Goal: Information Seeking & Learning: Learn about a topic

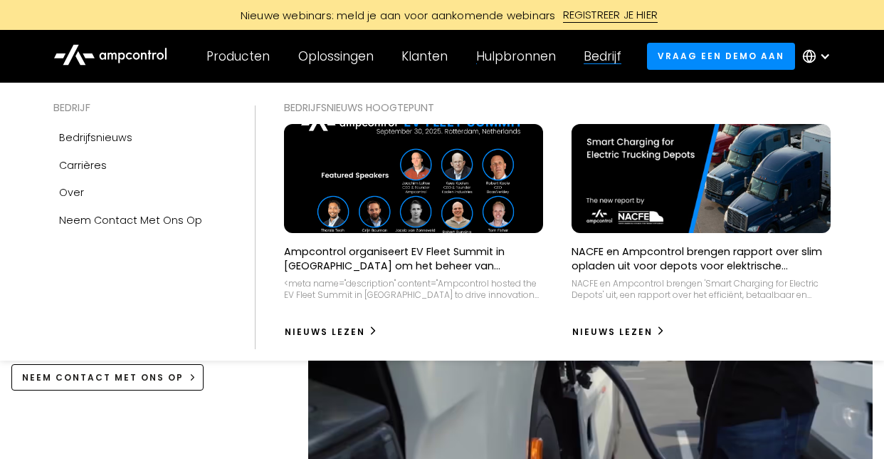
click at [606, 53] on div "Bedrijf" at bounding box center [603, 56] width 38 height 16
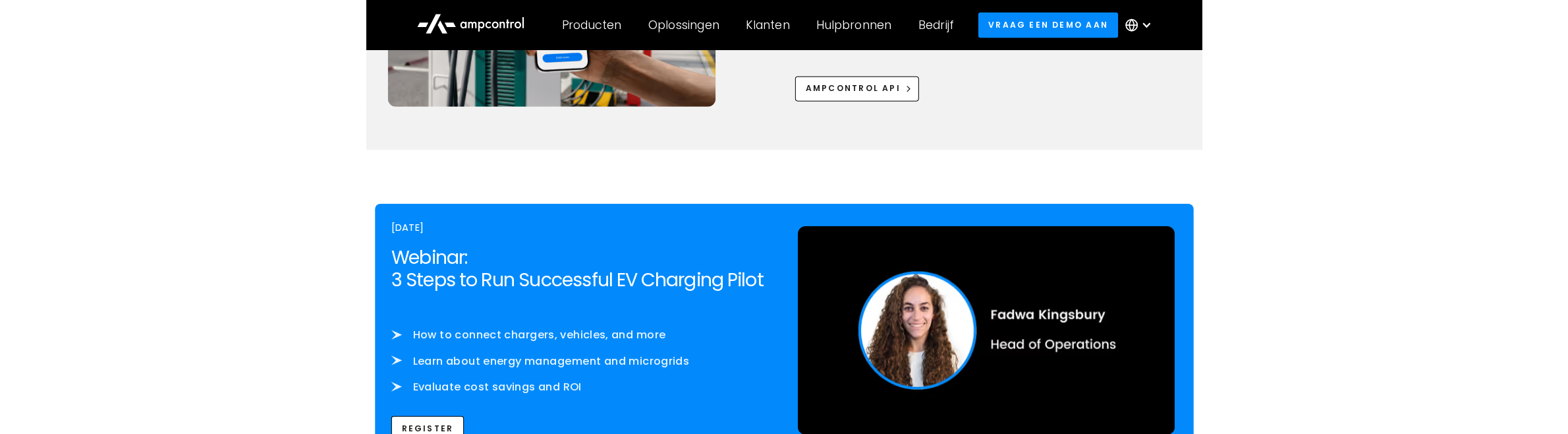
scroll to position [2109, 0]
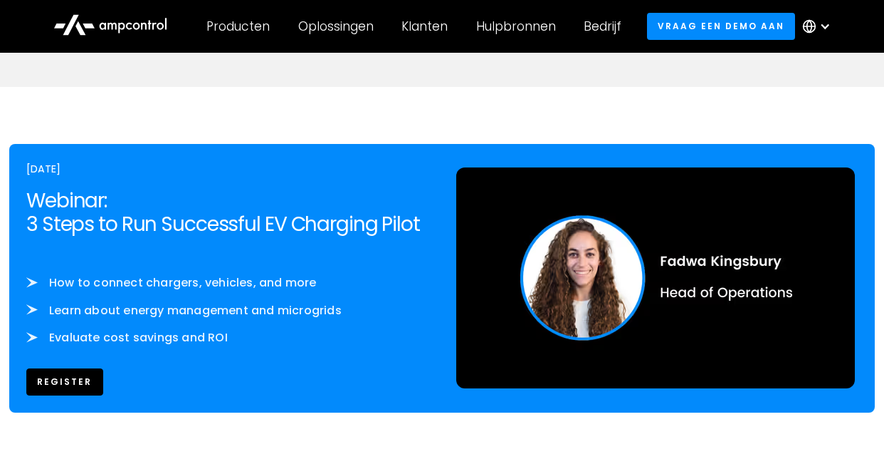
click at [75, 374] on link "REgister" at bounding box center [64, 381] width 77 height 26
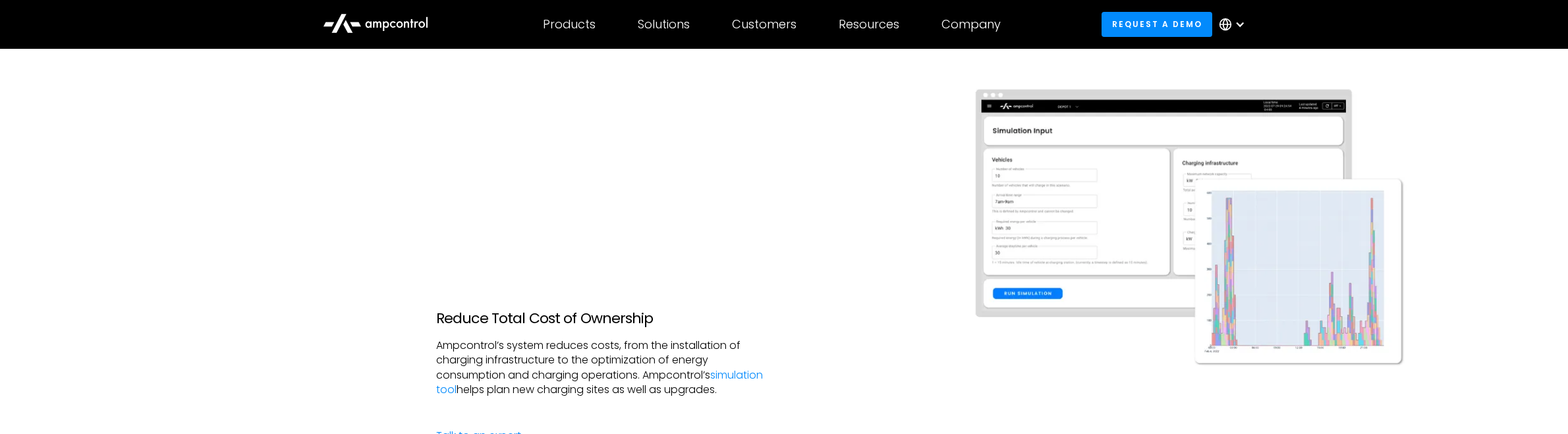
scroll to position [2043, 0]
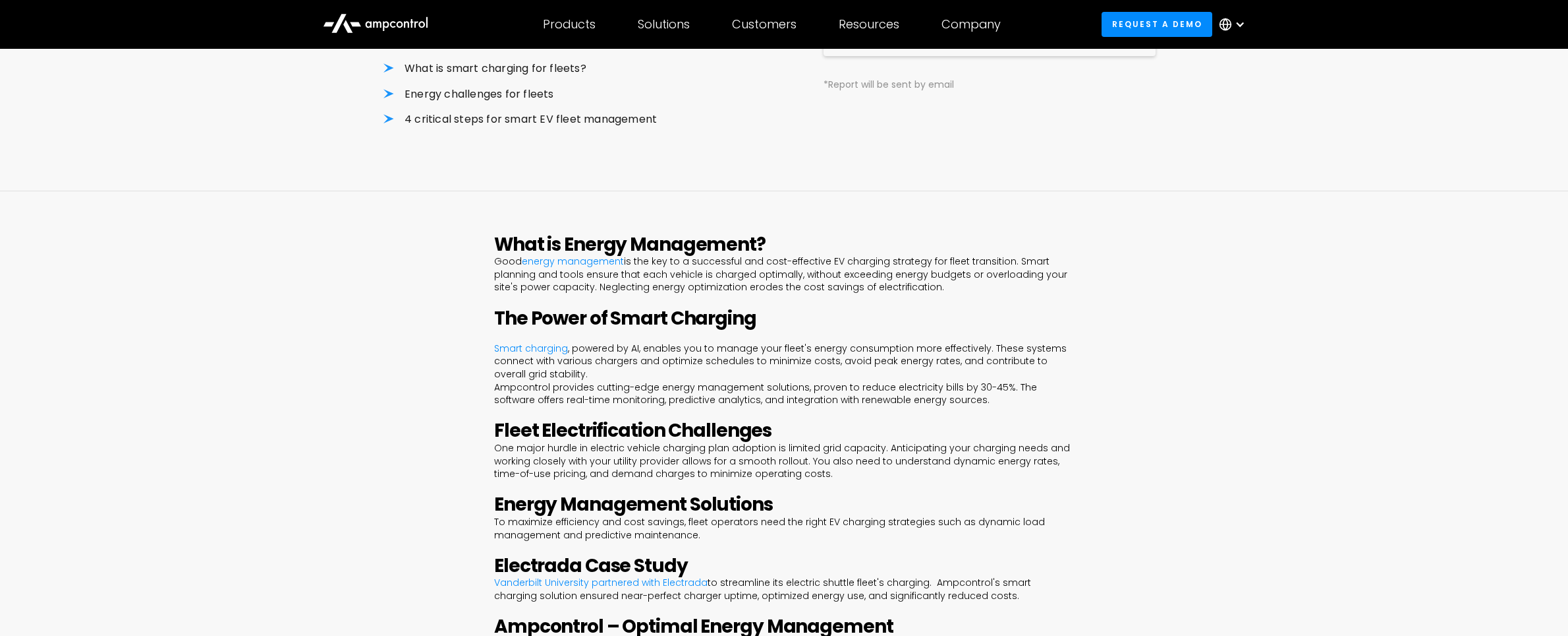
scroll to position [539, 0]
